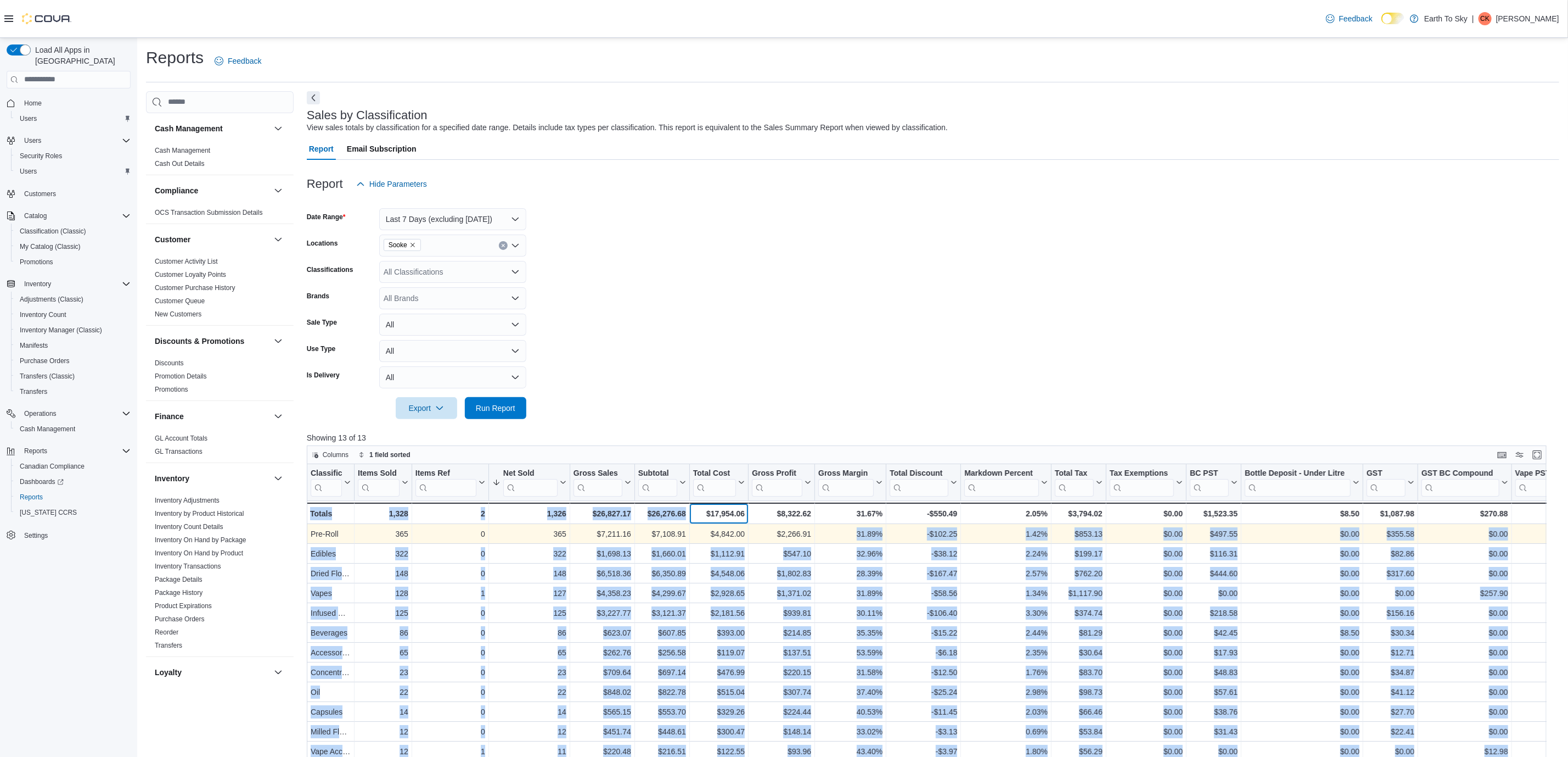
click at [830, 538] on div "Classification Click to view column header actions Items Sold Click to view col…" at bounding box center [932, 758] width 1252 height 587
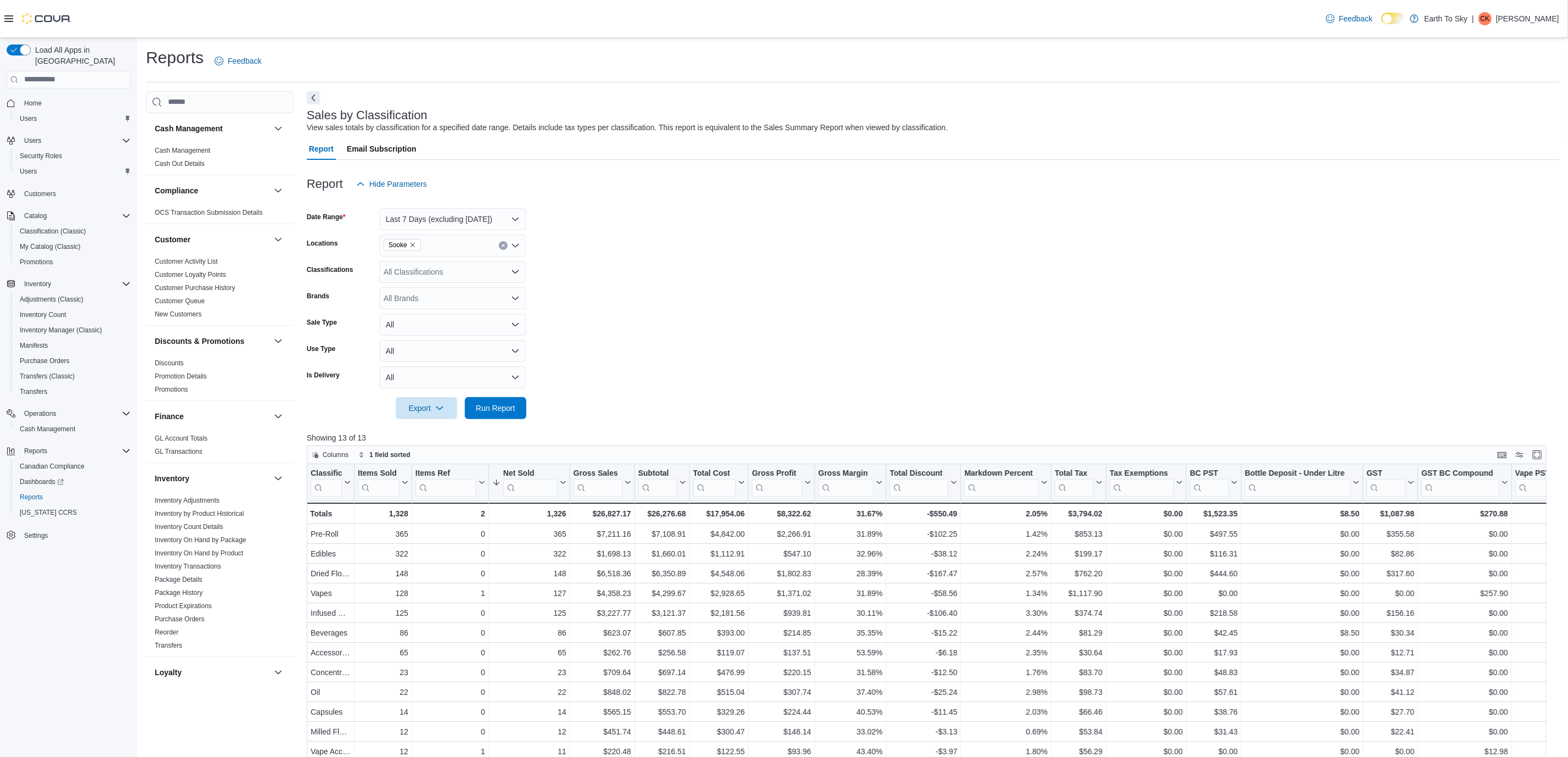
drag, startPoint x: 685, startPoint y: 325, endPoint x: 502, endPoint y: 234, distance: 204.4
click at [685, 324] on form "Date Range Last 7 Days (excluding [DATE]) Locations Sooke Classifications All C…" at bounding box center [932, 307] width 1252 height 224
click at [413, 249] on span "Sooke" at bounding box center [402, 244] width 27 height 11
click at [412, 245] on icon "Remove Sooke from selection in this group" at bounding box center [412, 245] width 7 height 7
click at [409, 330] on span "Trail" at bounding box center [410, 328] width 15 height 11
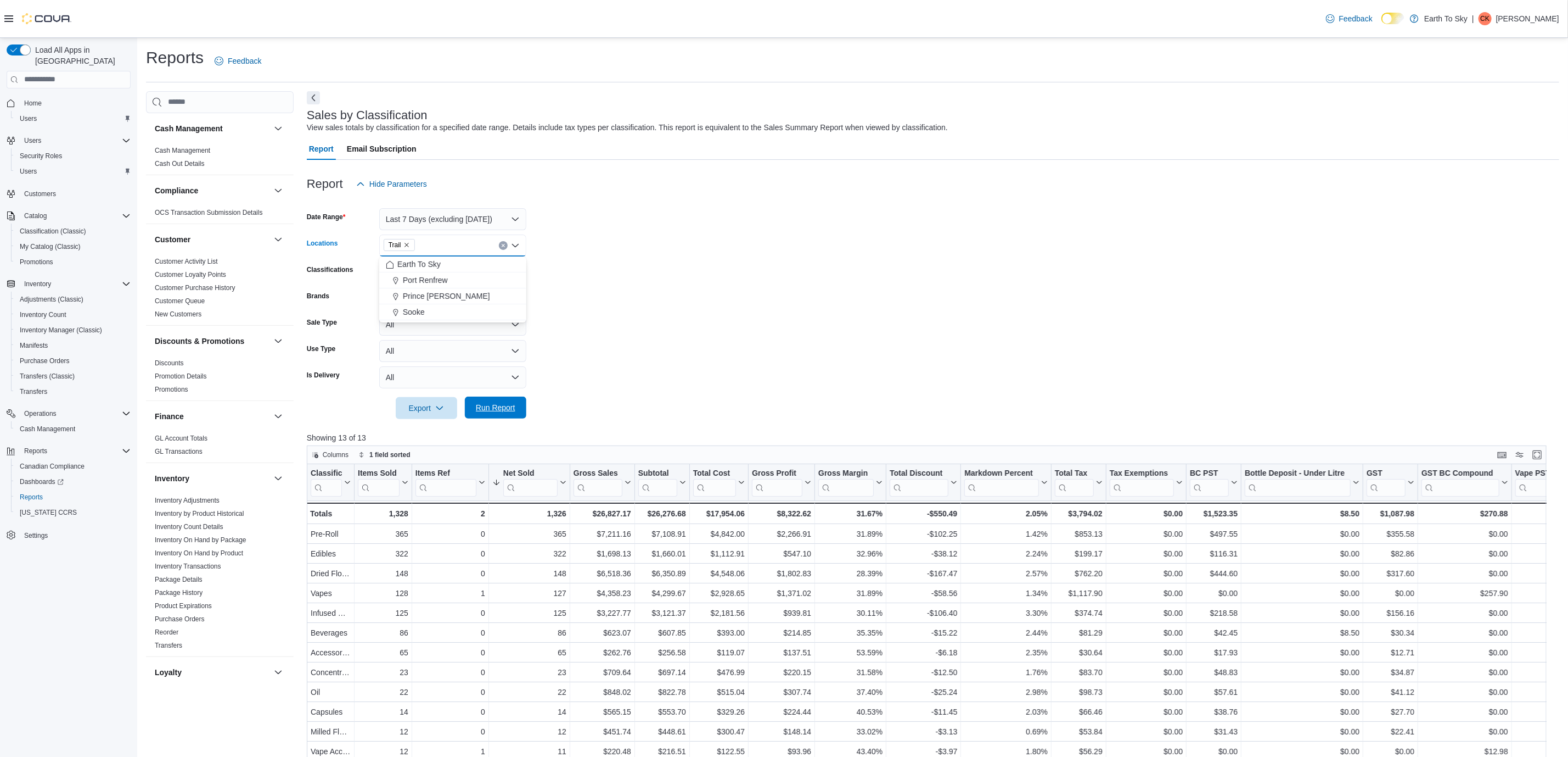
click at [501, 409] on span "Run Report" at bounding box center [495, 407] width 39 height 11
click at [36, 97] on span "Home" at bounding box center [32, 103] width 17 height 13
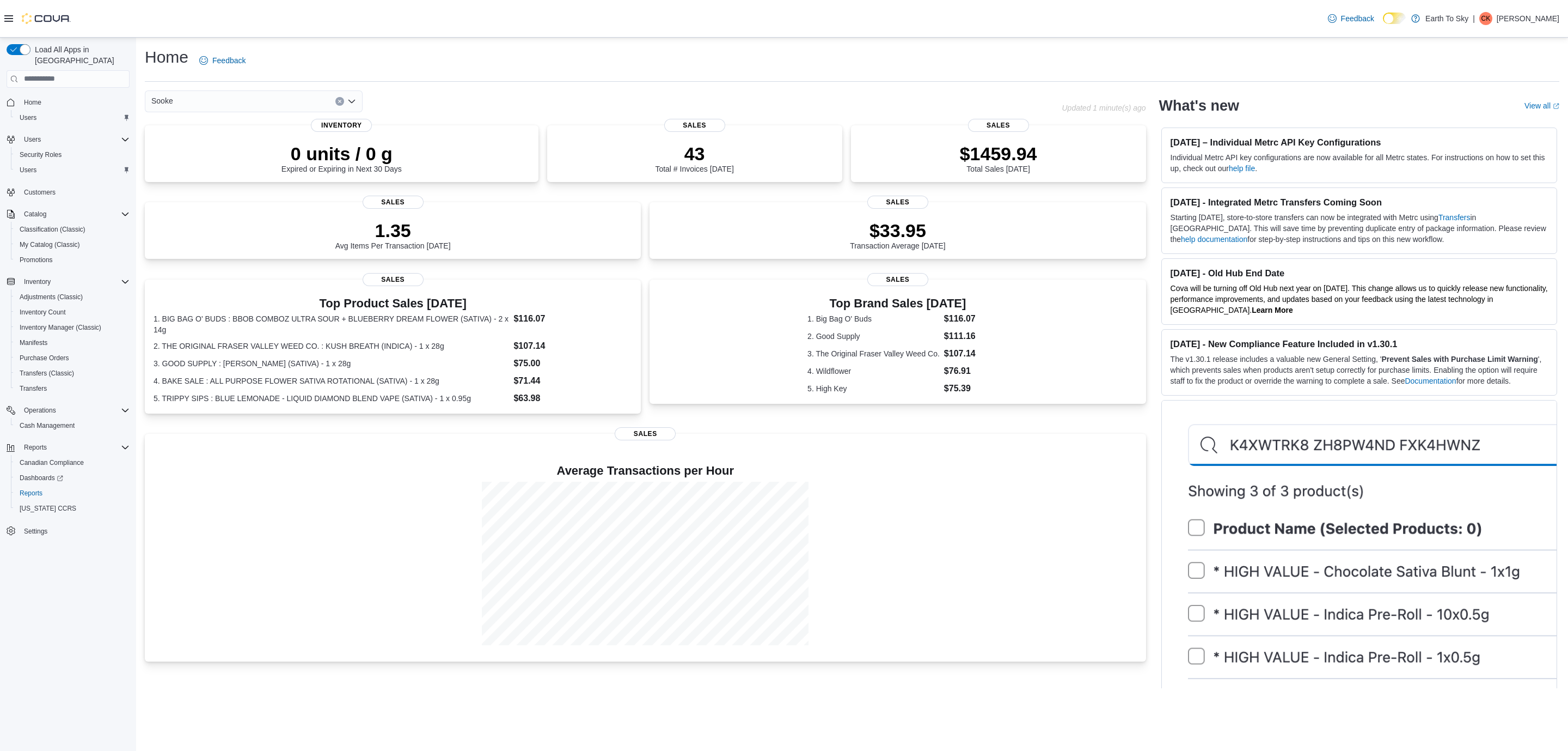
drag, startPoint x: 342, startPoint y: 93, endPoint x: 337, endPoint y: 97, distance: 6.4
click at [340, 95] on div "Sooke" at bounding box center [253, 101] width 217 height 22
click at [337, 97] on div "Sooke Combo box. Selected. Sooke. Press Backspace to delete Sooke. Combo box in…" at bounding box center [253, 101] width 217 height 22
click at [190, 184] on span "Trail" at bounding box center [188, 183] width 15 height 11
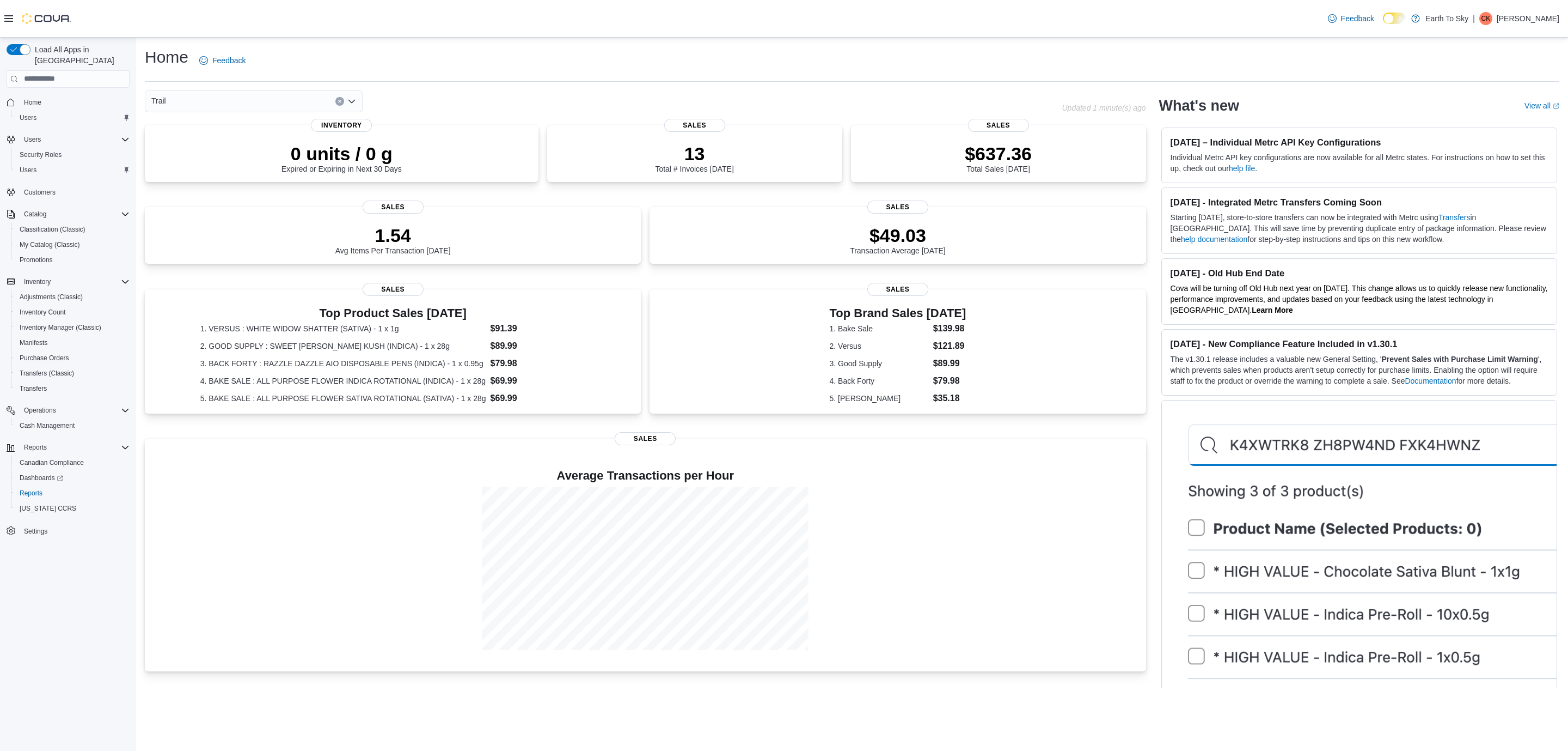
click at [341, 99] on icon "Clear input" at bounding box center [339, 101] width 4 height 4
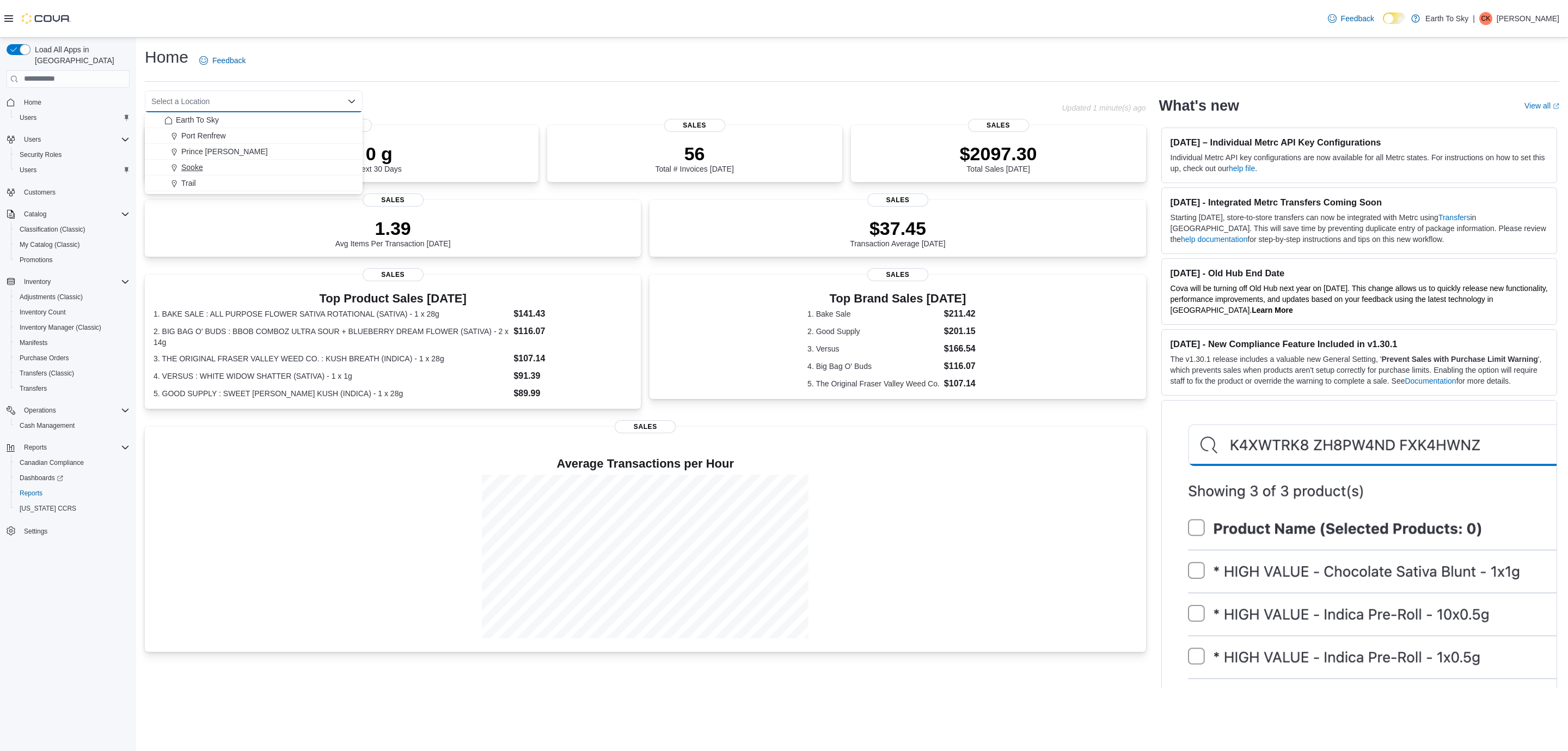
click at [191, 167] on span "Sooke" at bounding box center [192, 167] width 21 height 11
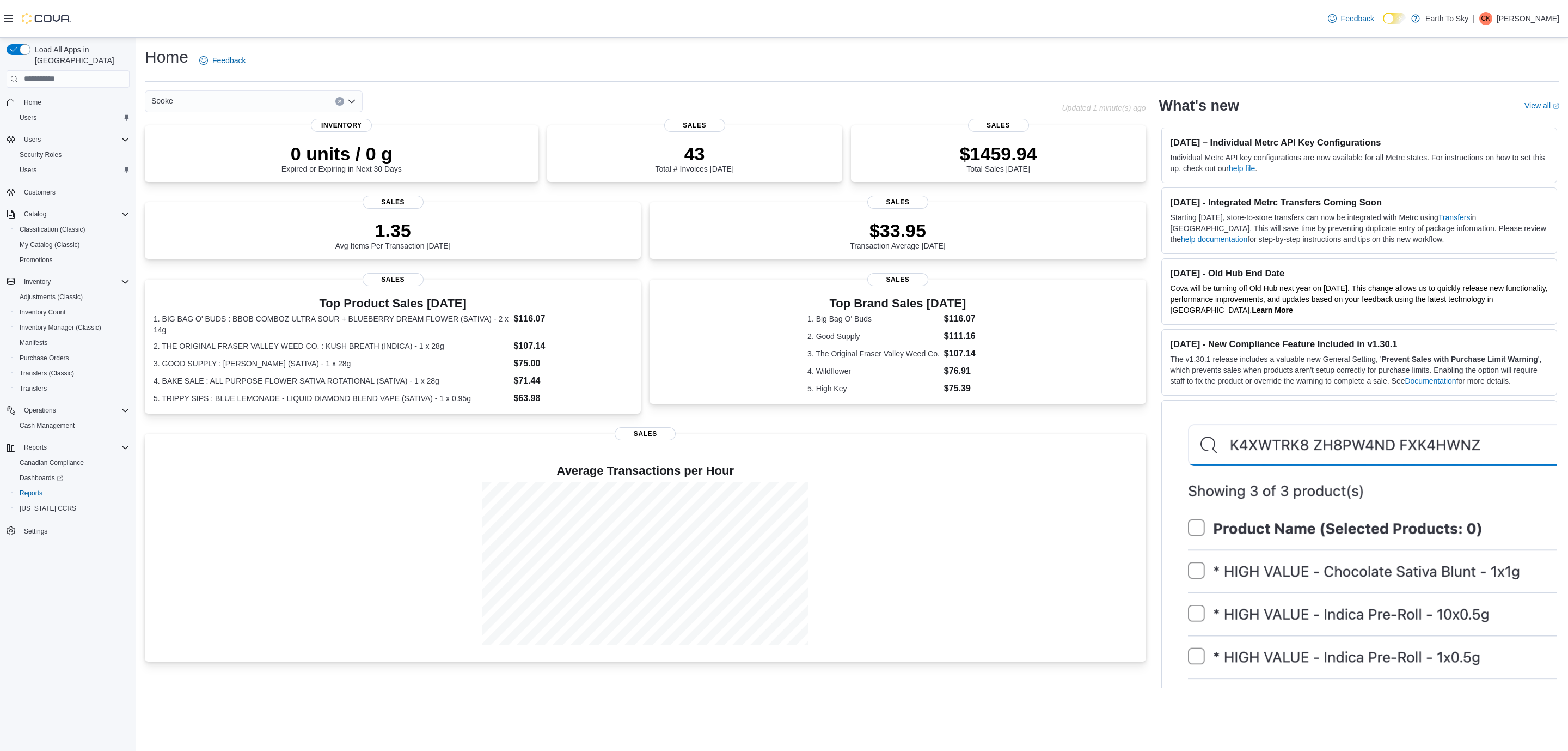
click at [226, 98] on div "Sooke Combo box. Selected. Sooke. Press Backspace to delete Sooke. Combo box in…" at bounding box center [253, 101] width 217 height 22
click at [180, 179] on div "Trail" at bounding box center [260, 183] width 192 height 11
